Goal: Task Accomplishment & Management: Manage account settings

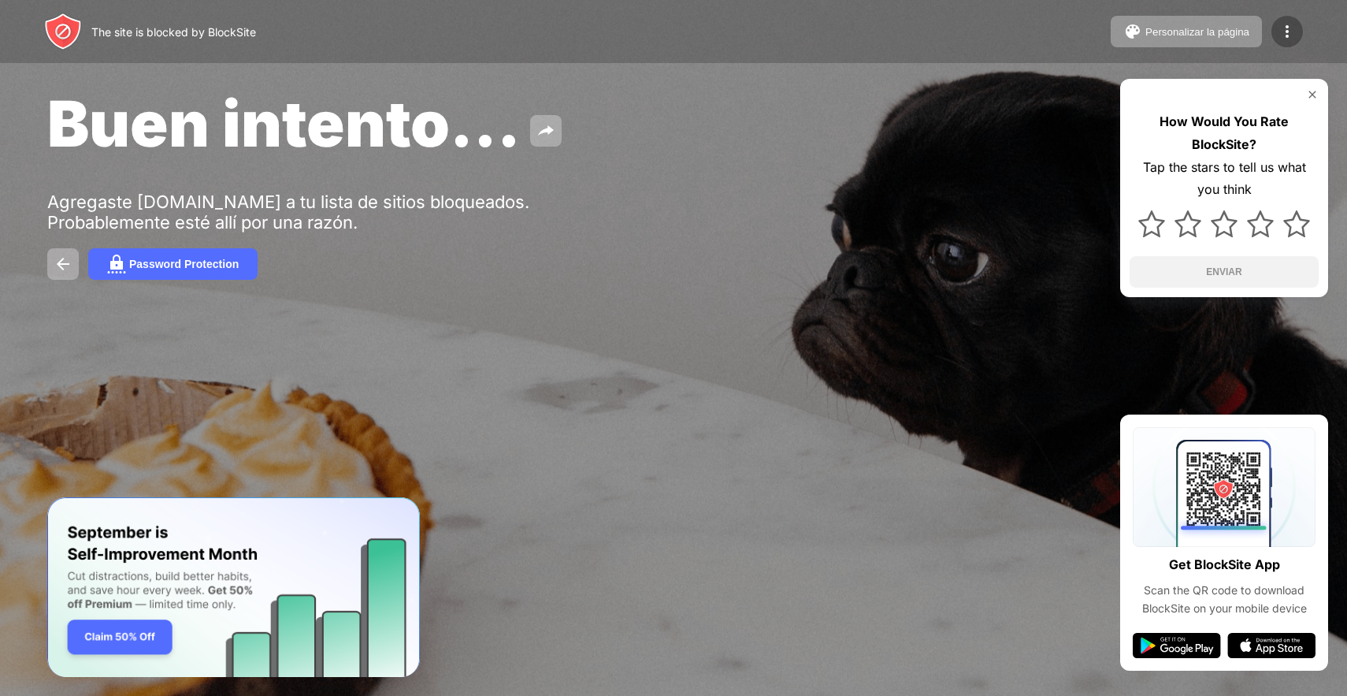
click at [1285, 32] on img at bounding box center [1287, 31] width 19 height 19
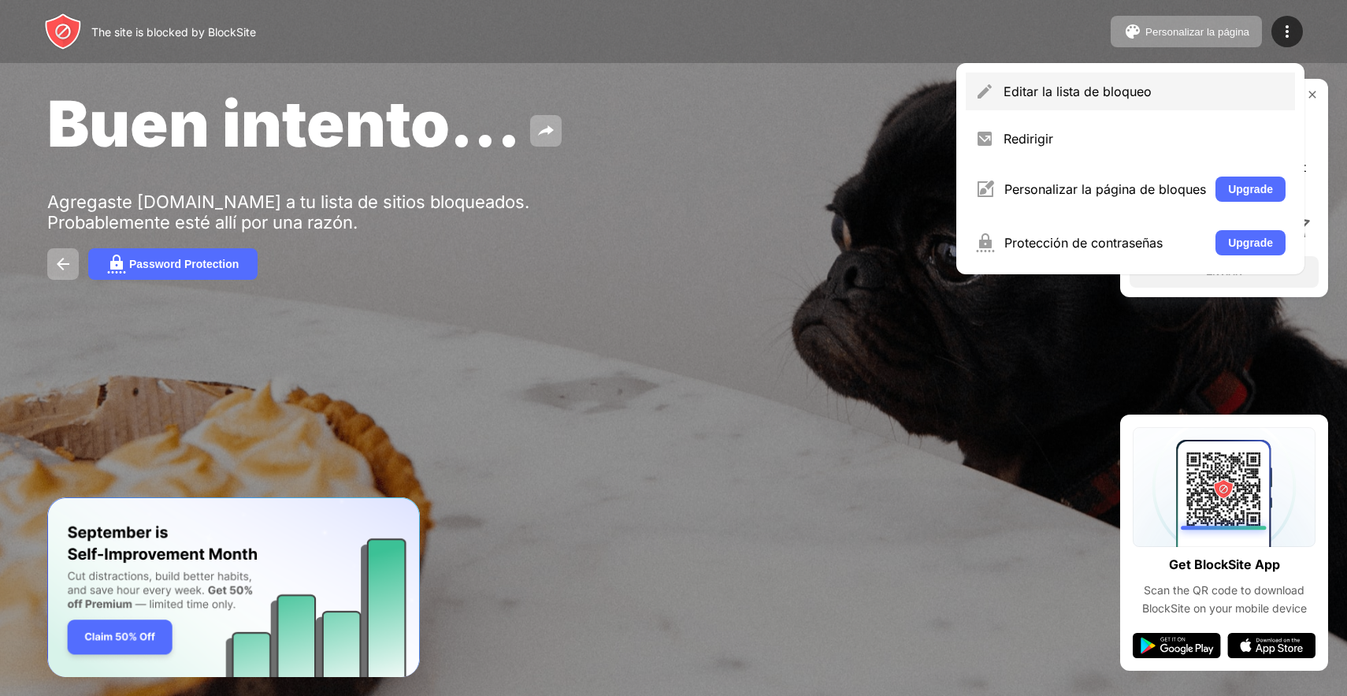
click at [1079, 106] on div "Editar la lista de bloqueo" at bounding box center [1130, 91] width 329 height 38
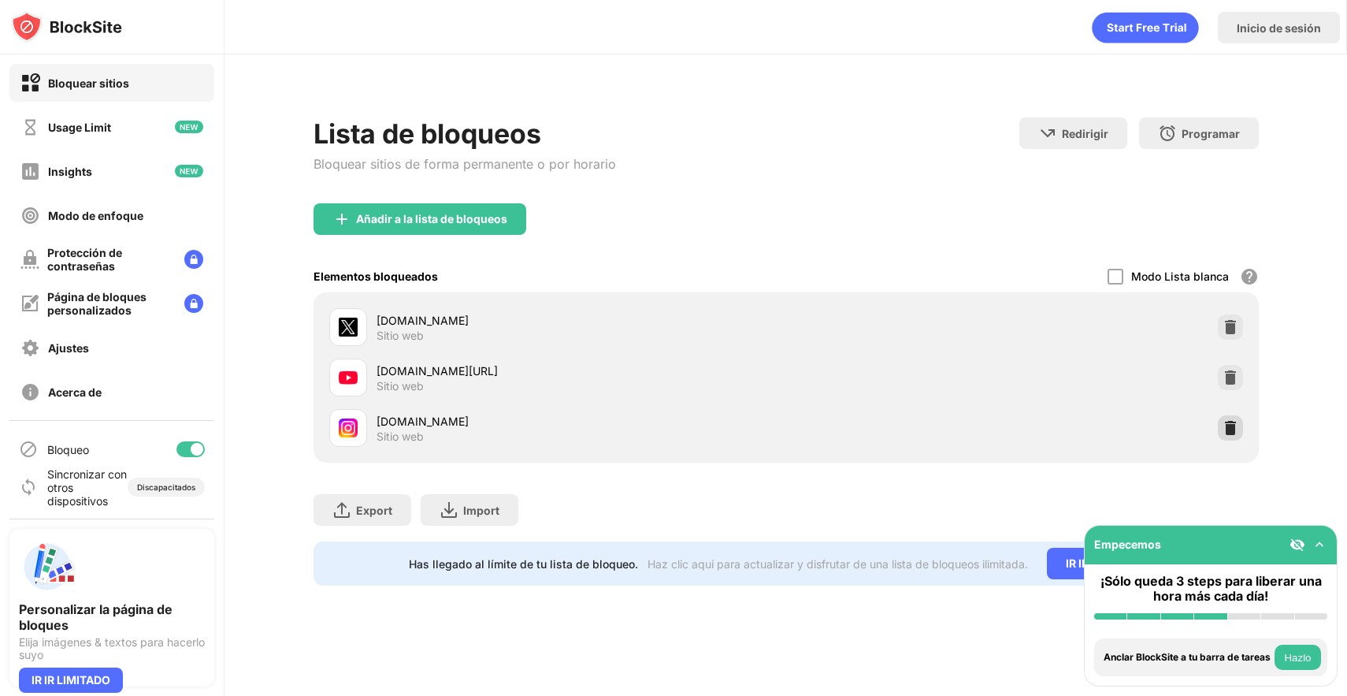
click at [1236, 425] on img at bounding box center [1231, 428] width 16 height 16
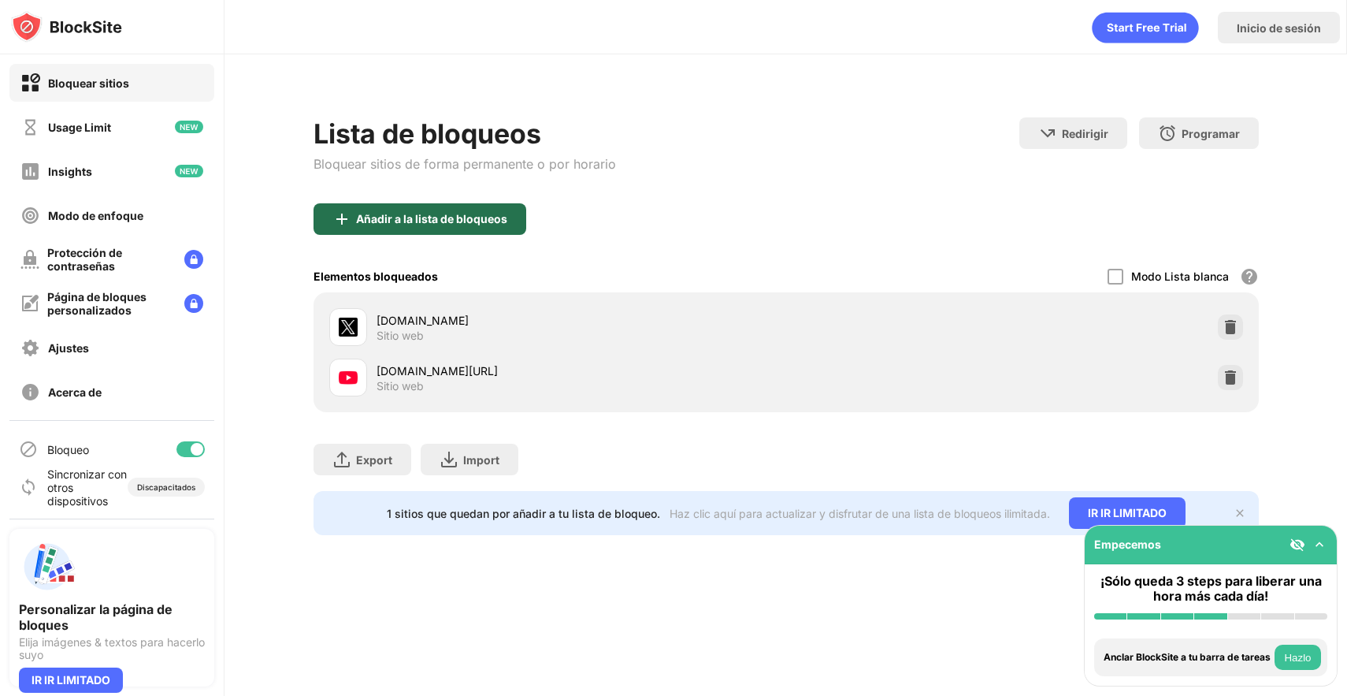
click at [370, 218] on div "Añadir a la lista de bloqueos" at bounding box center [431, 219] width 151 height 13
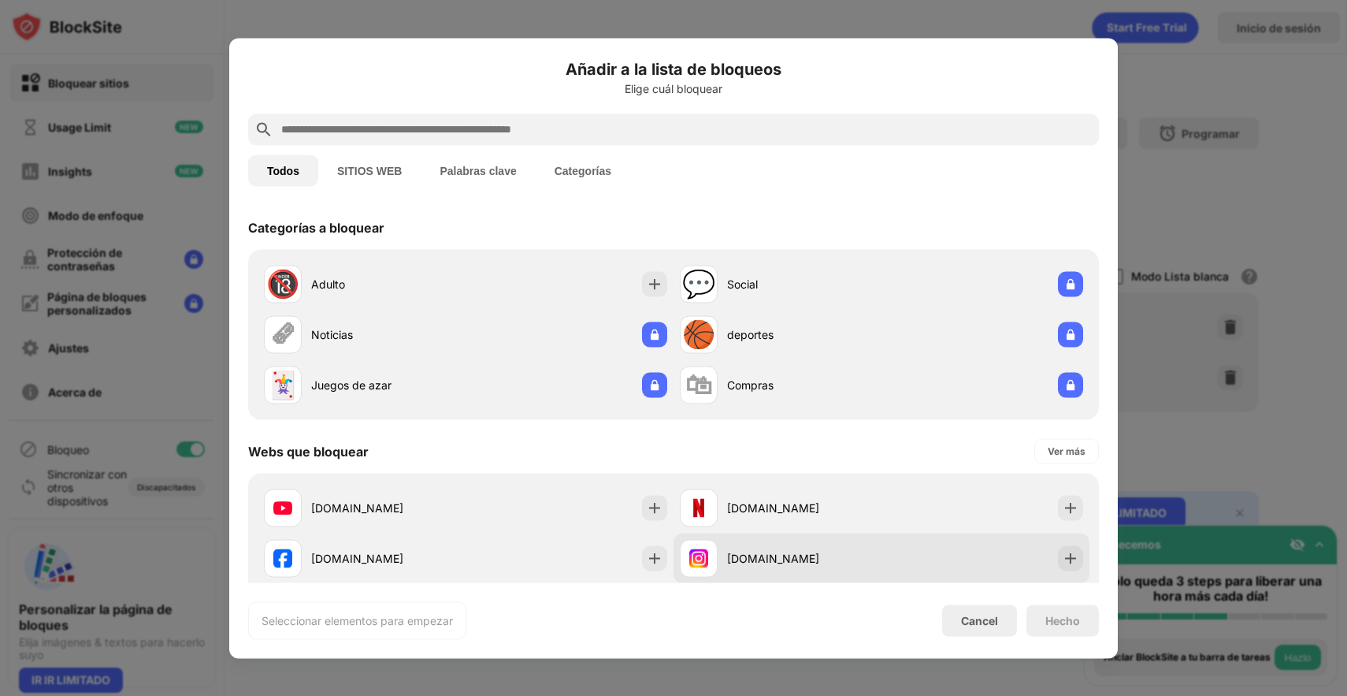
click at [922, 566] on div "[DOMAIN_NAME]" at bounding box center [882, 558] width 416 height 50
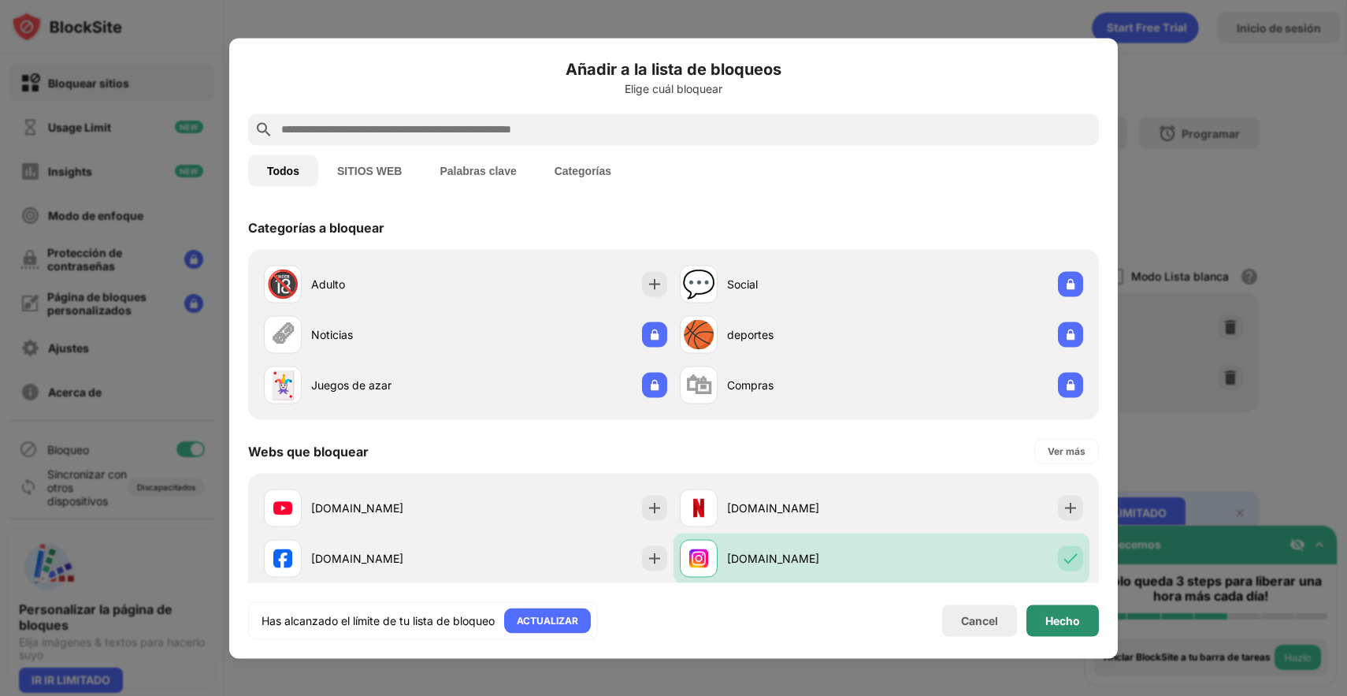
click at [1088, 614] on div "Hecho" at bounding box center [1062, 620] width 72 height 32
